Goal: Task Accomplishment & Management: Use online tool/utility

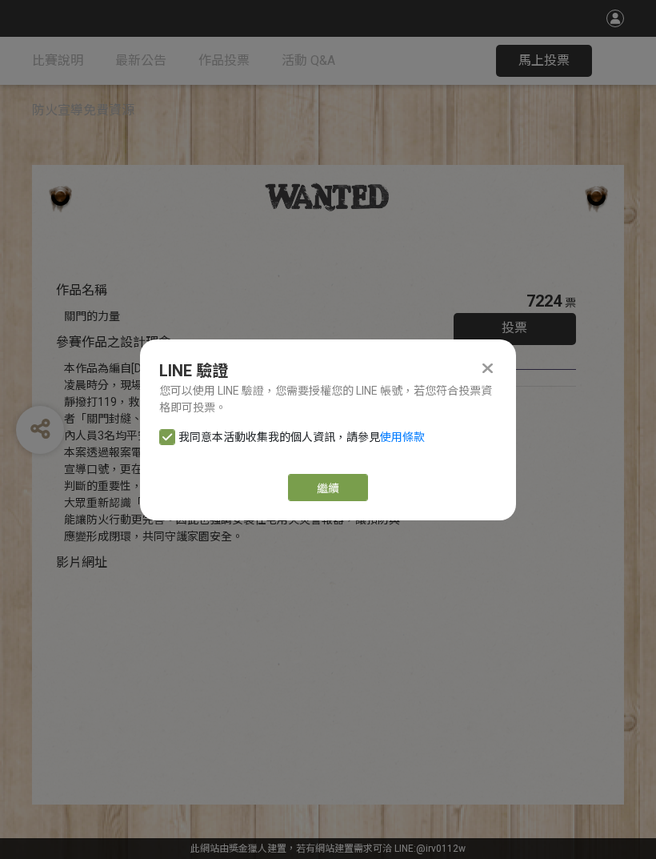
click at [327, 485] on link "繼續" at bounding box center [328, 487] width 80 height 27
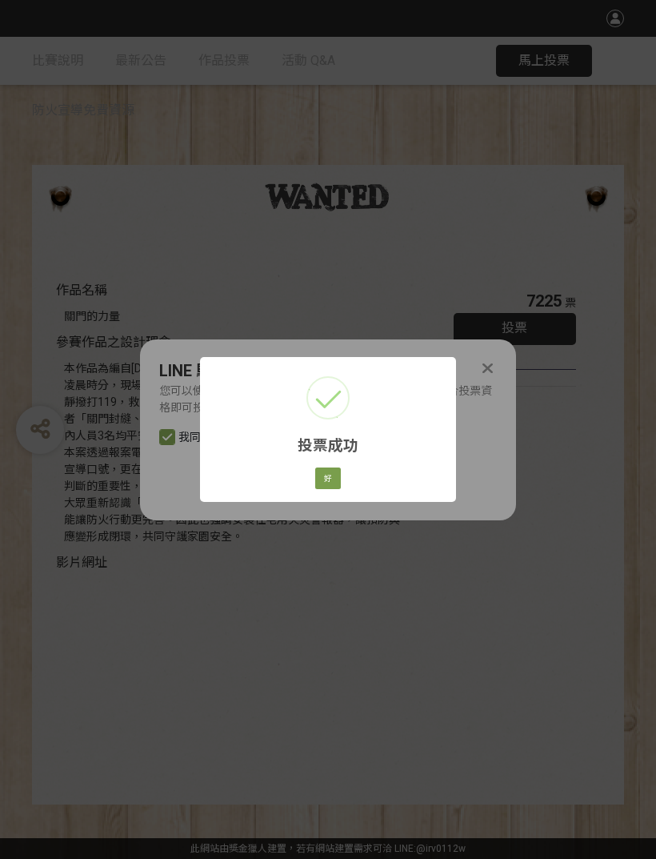
click at [327, 487] on button "好" at bounding box center [328, 478] width 26 height 22
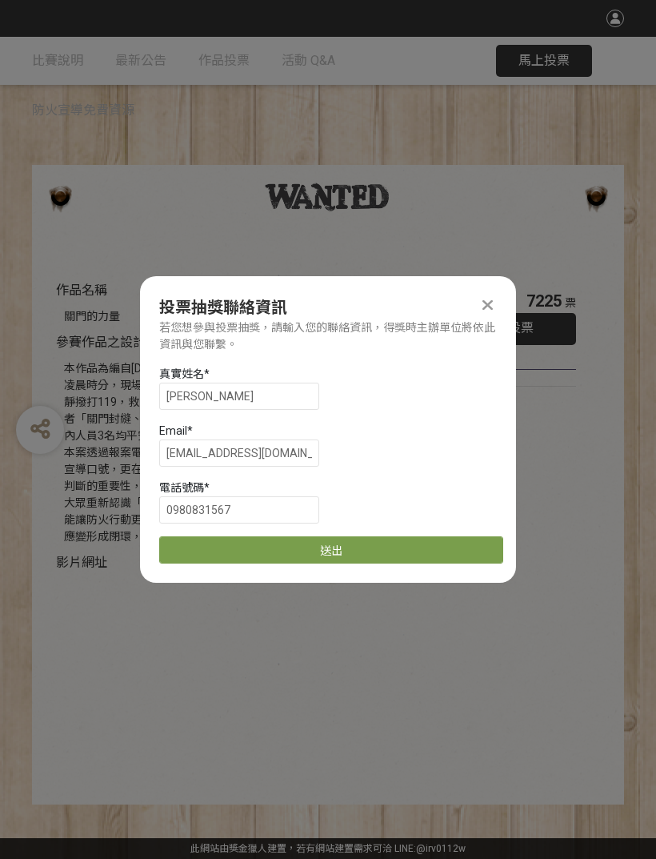
click at [326, 552] on button "送出" at bounding box center [331, 549] width 344 height 27
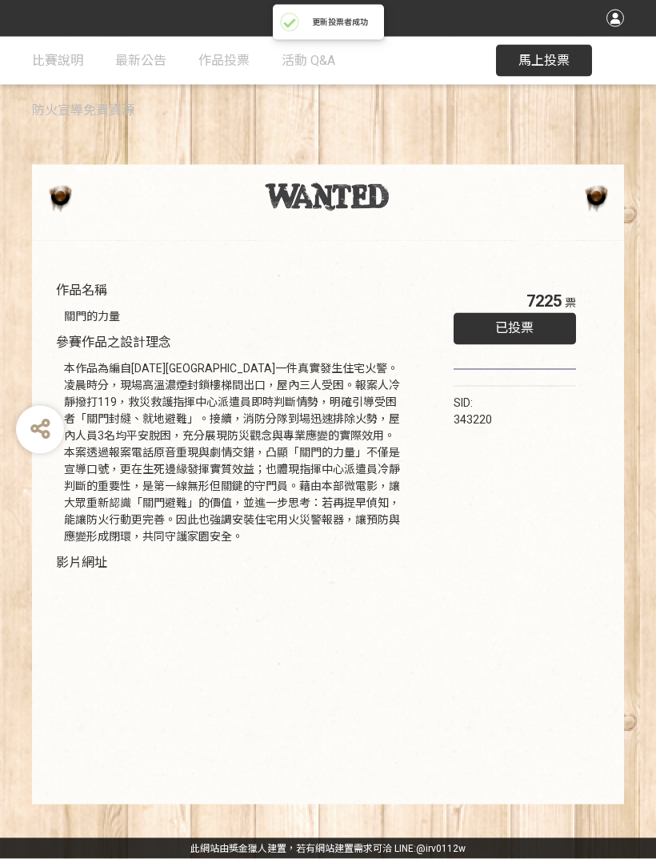
scroll to position [71, 0]
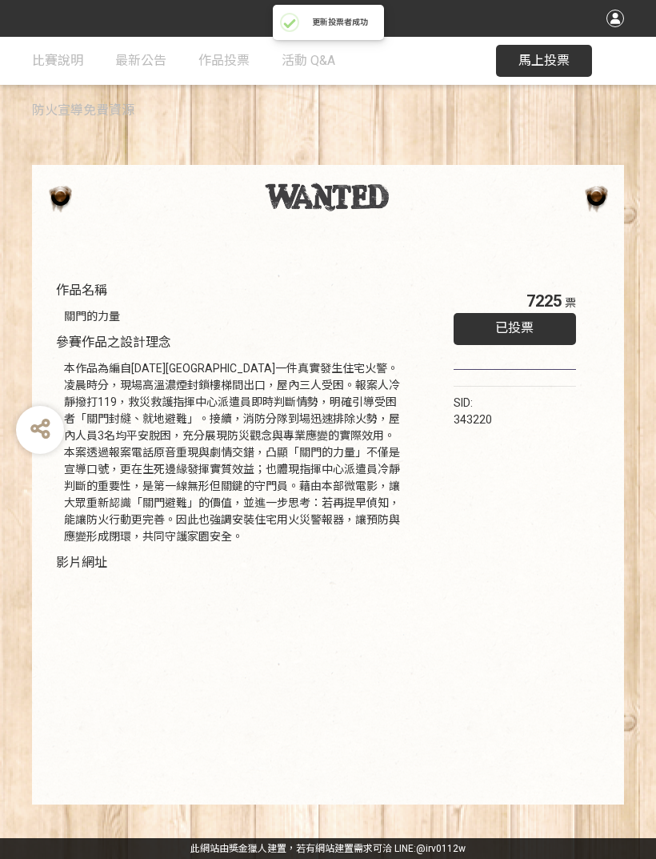
click at [138, 58] on span "最新公告" at bounding box center [140, 60] width 51 height 15
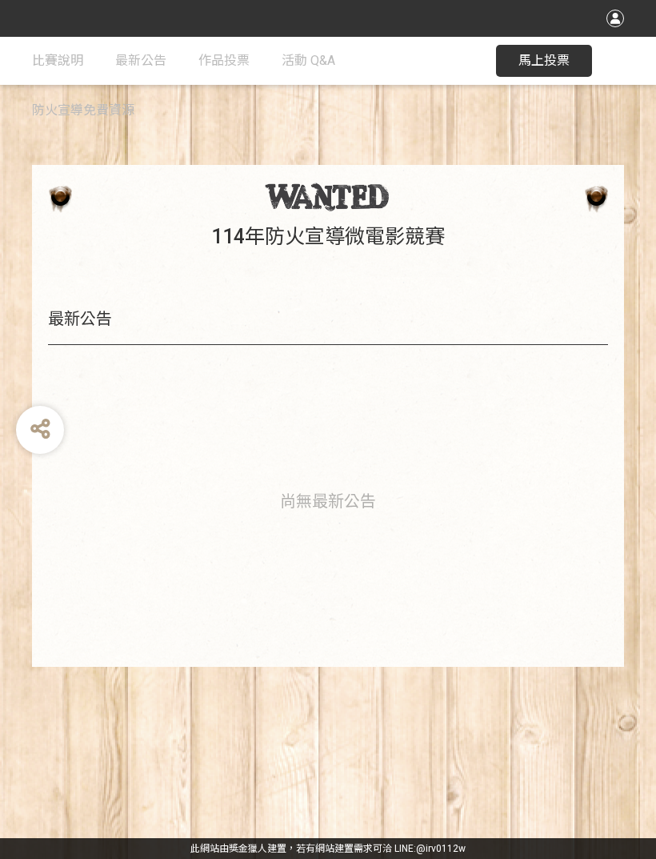
click at [58, 66] on span "比賽說明" at bounding box center [57, 60] width 51 height 15
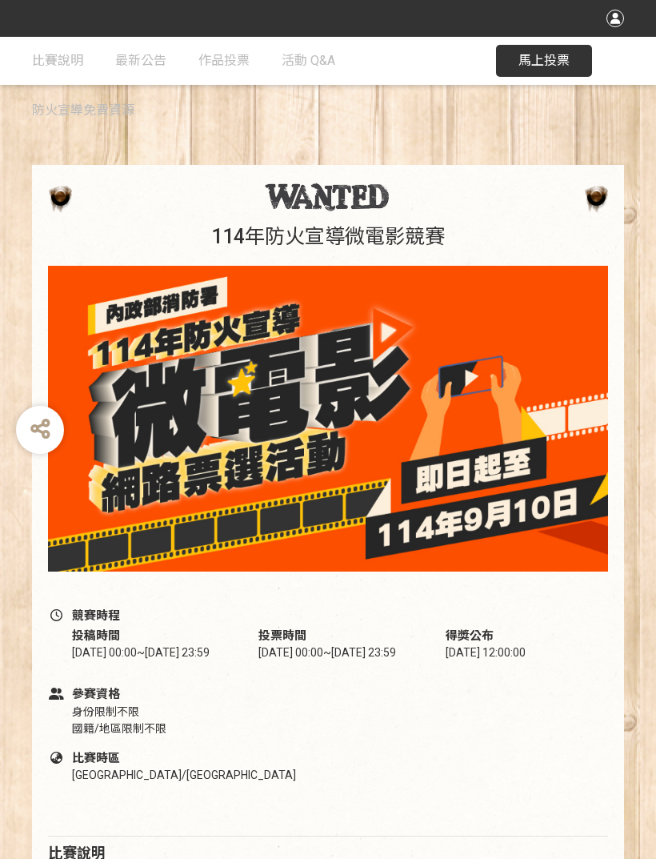
click at [236, 59] on span "作品投票" at bounding box center [223, 60] width 51 height 15
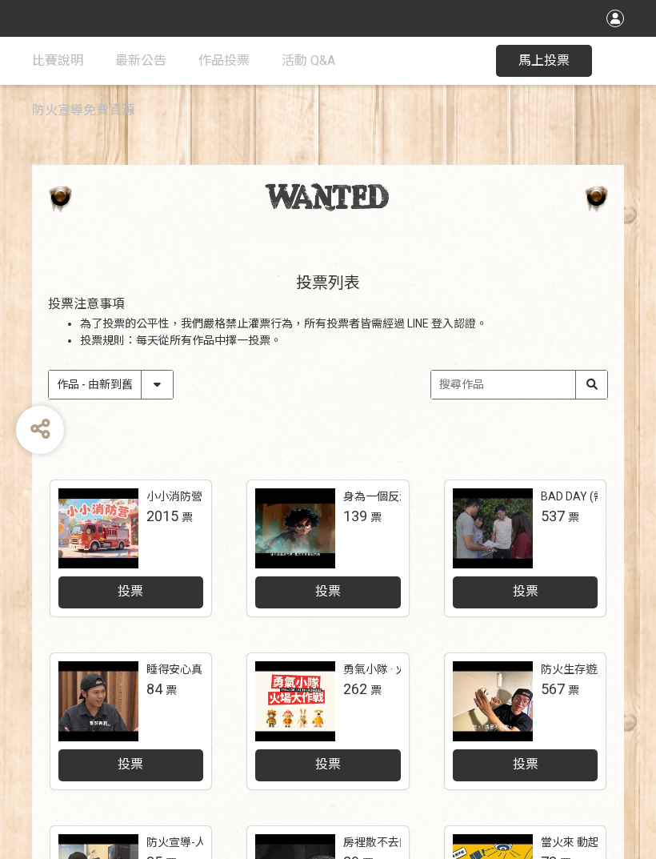
click at [125, 382] on select "作品 - 由新到舊 作品 - 由舊到新 票數 - 由多到少 票數 - 由少到多" at bounding box center [111, 384] width 124 height 28
select select "vote"
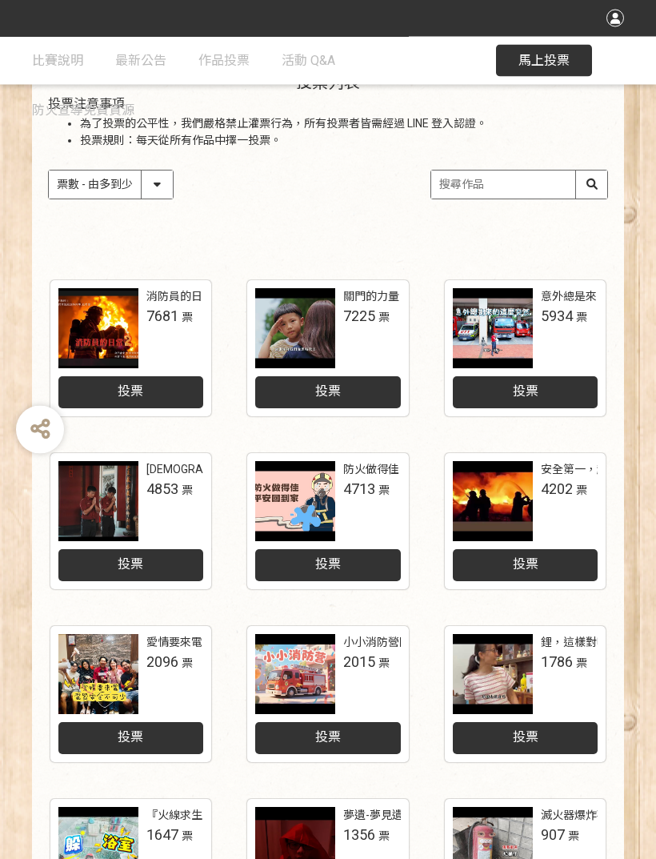
scroll to position [180, 0]
